Goal: Check status

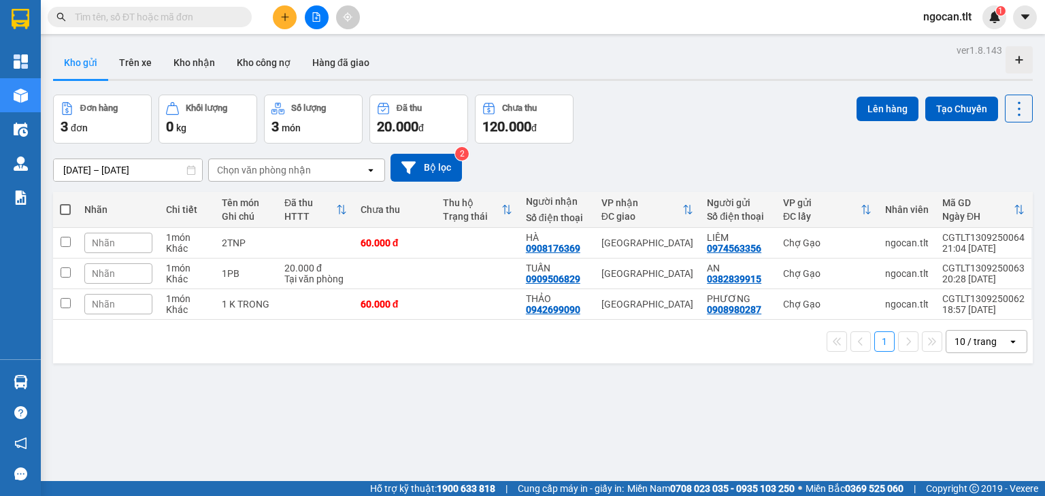
click at [103, 27] on span at bounding box center [150, 17] width 204 height 20
click at [105, 22] on input "text" at bounding box center [155, 17] width 160 height 15
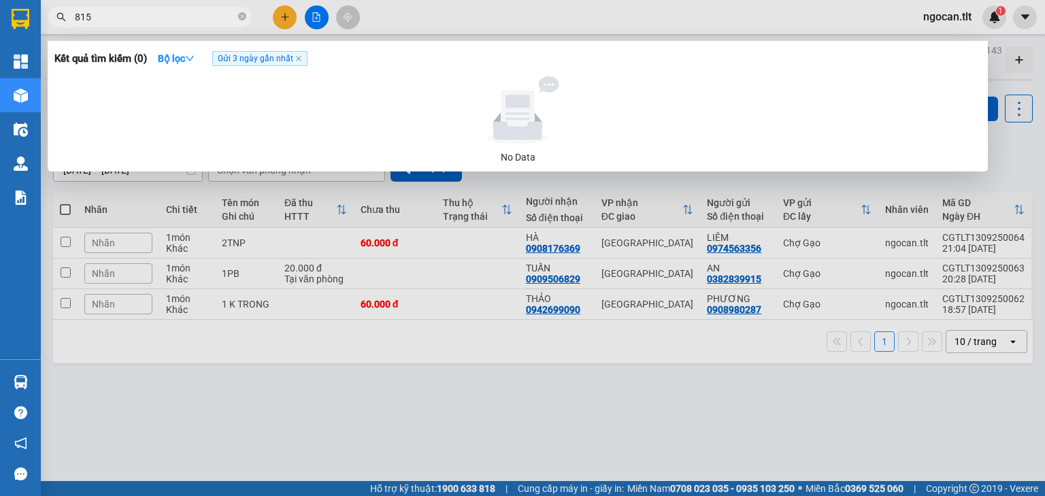
type input "8151"
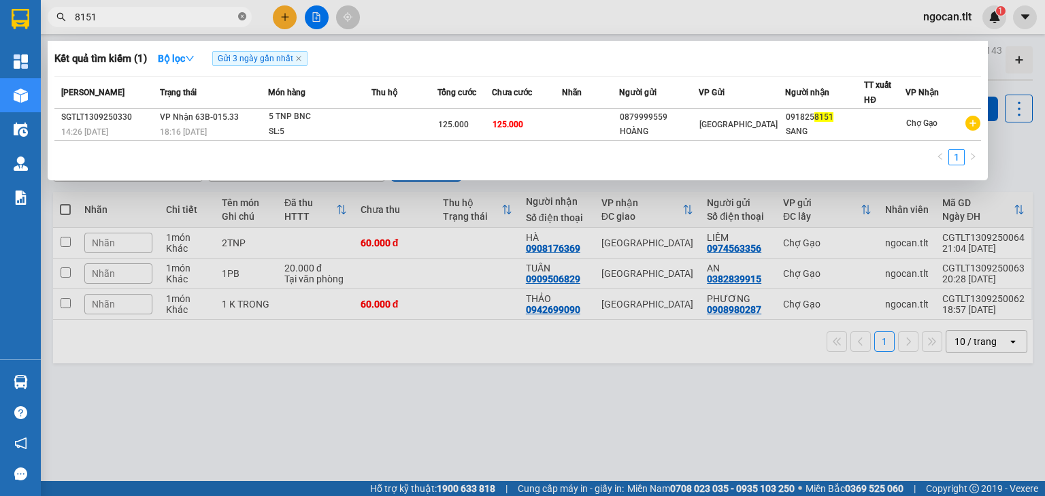
click at [239, 21] on span at bounding box center [242, 17] width 8 height 13
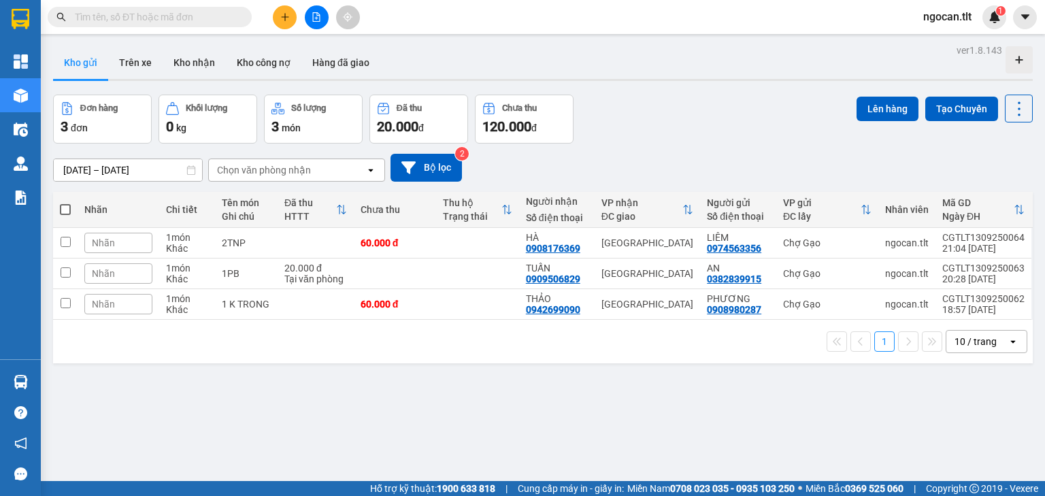
click at [436, 354] on div "1 10 / trang open" at bounding box center [542, 342] width 979 height 44
click at [809, 95] on div "Đơn hàng 3 đơn Khối lượng 0 kg Số lượng 3 món Đã thu 20.000 đ Chưa thu 120.000 …" at bounding box center [542, 119] width 979 height 49
click at [186, 63] on button "Kho nhận" at bounding box center [194, 62] width 63 height 33
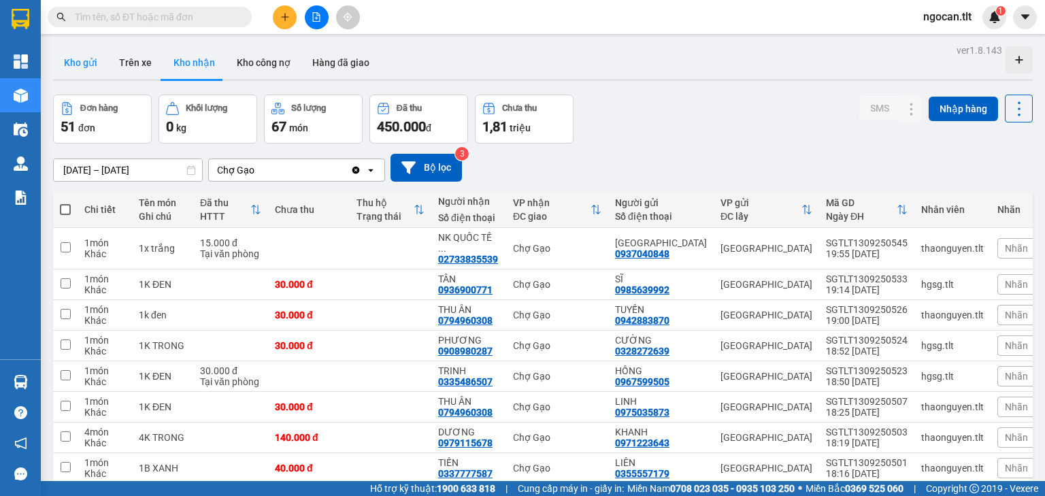
click at [79, 67] on button "Kho gửi" at bounding box center [80, 62] width 55 height 33
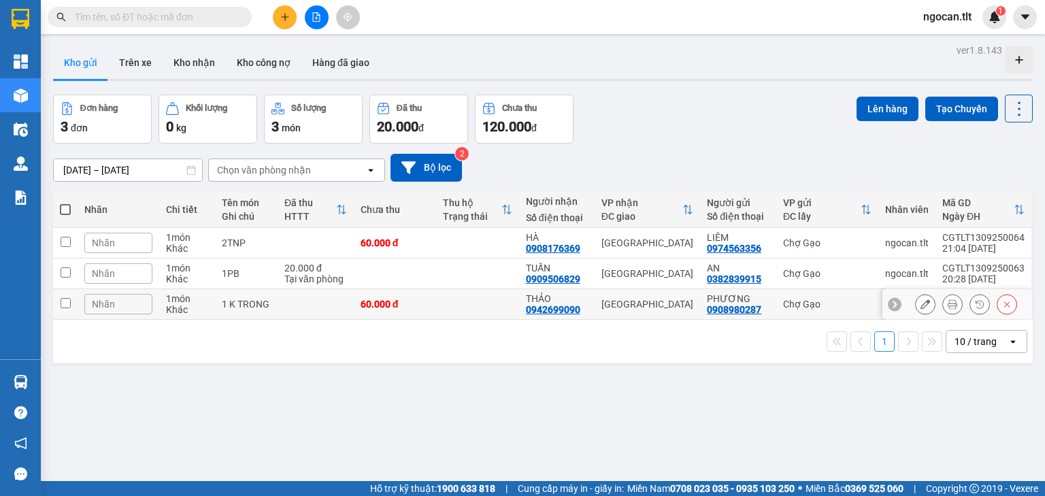
click at [870, 305] on button at bounding box center [924, 304] width 19 height 24
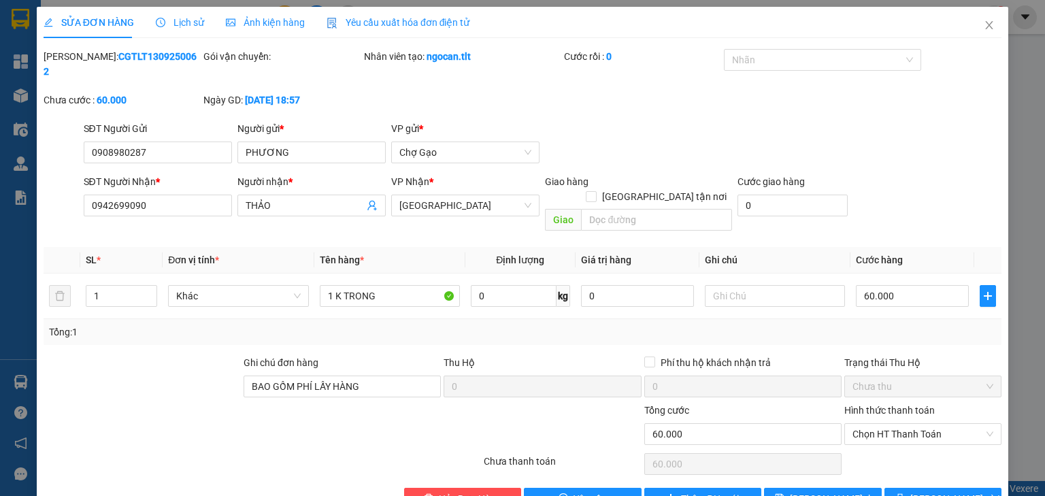
click at [870, 324] on div "Tổng: 1" at bounding box center [522, 331] width 947 height 15
click at [870, 21] on icon "close" at bounding box center [988, 25] width 11 height 11
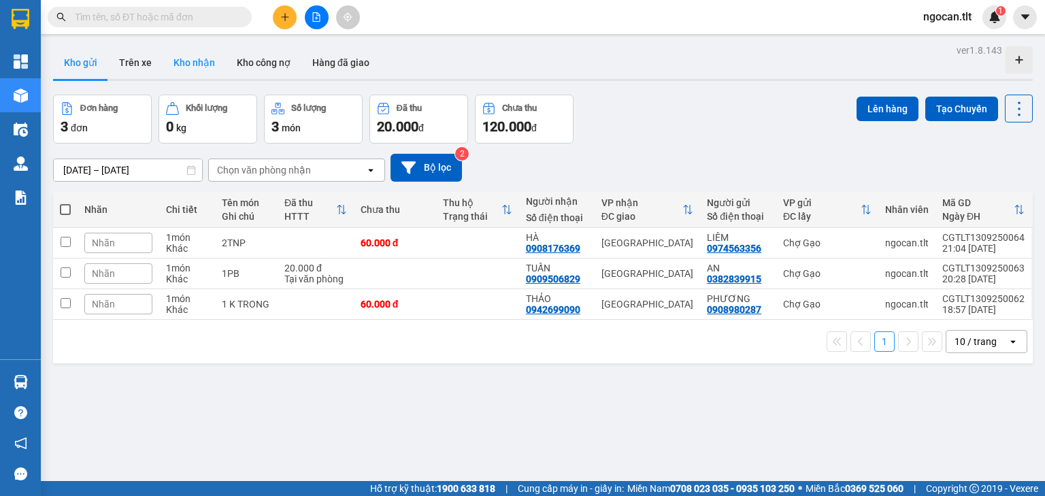
click at [173, 49] on button "Kho nhận" at bounding box center [194, 62] width 63 height 33
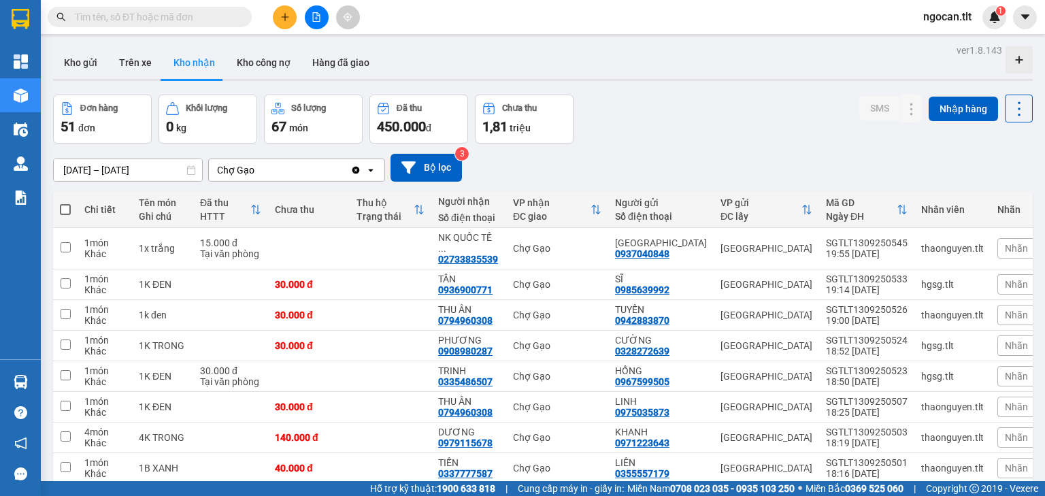
click at [677, 101] on div "Đơn hàng 51 đơn Khối lượng 0 kg Số lượng 67 món Đã thu 450.000 đ Chưa thu 1,81 …" at bounding box center [542, 119] width 979 height 49
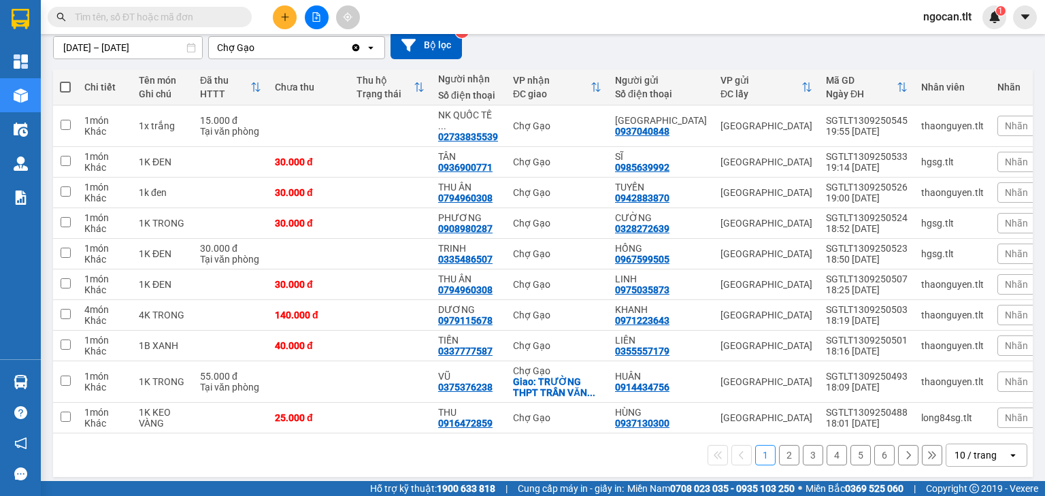
click at [870, 412] on div "10 / trang" at bounding box center [975, 455] width 42 height 14
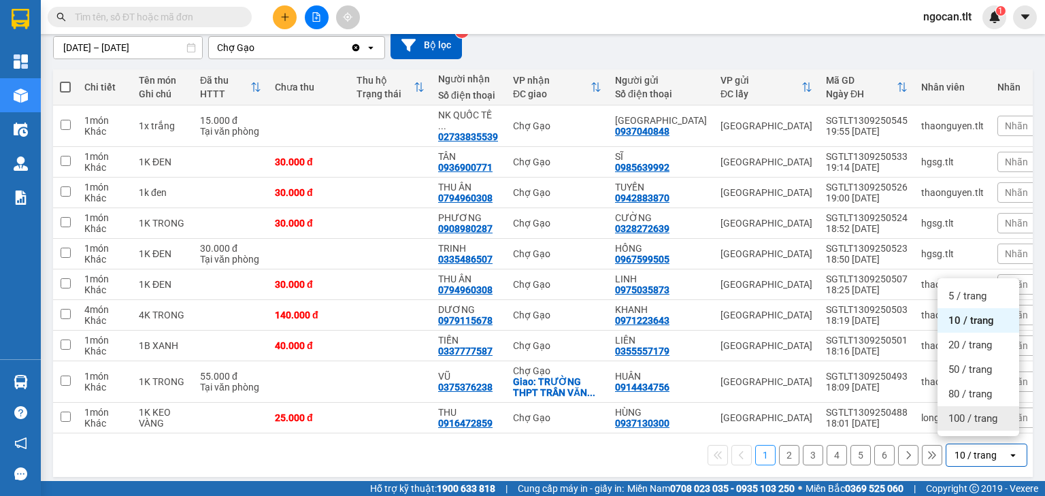
click at [870, 412] on div "100 / trang" at bounding box center [978, 418] width 82 height 24
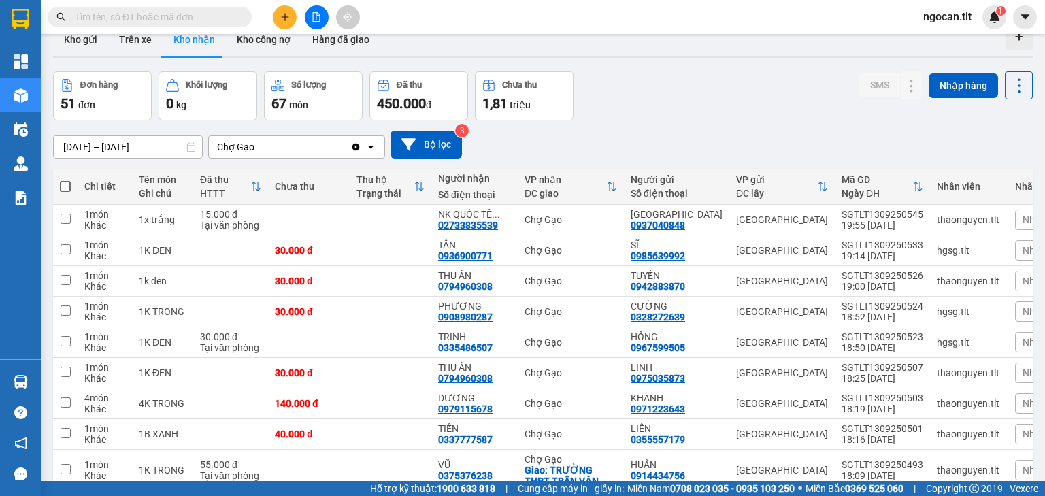
scroll to position [0, 0]
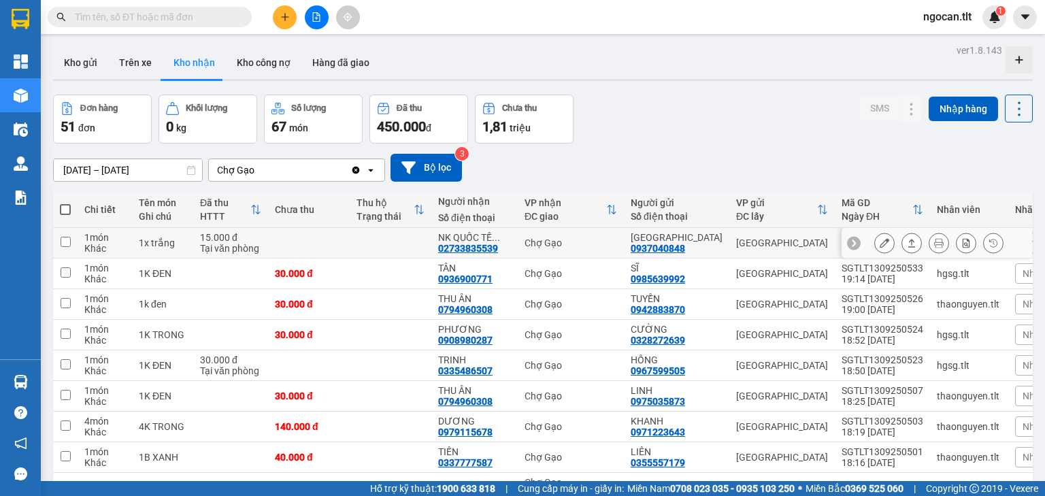
click at [476, 250] on div "02733835539" at bounding box center [468, 248] width 60 height 11
drag, startPoint x: 82, startPoint y: 57, endPoint x: 65, endPoint y: 2, distance: 57.6
click at [82, 56] on button "Kho gửi" at bounding box center [80, 62] width 55 height 33
